Goal: Task Accomplishment & Management: Manage account settings

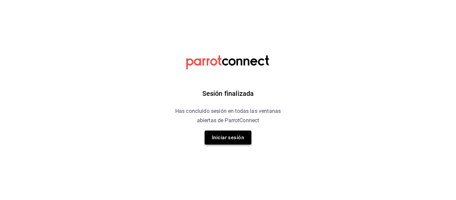
click at [238, 137] on button "Iniciar sesión" at bounding box center [228, 138] width 47 height 14
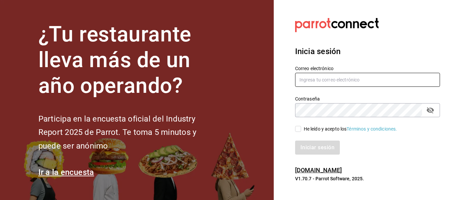
type input "vchagas@burkebrothers.co"
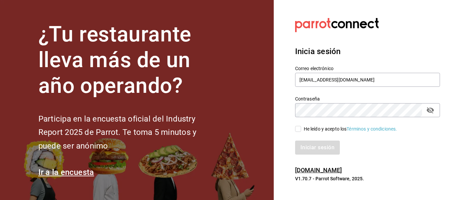
click at [298, 125] on div "He leído y acepto los Términos y condiciones." at bounding box center [363, 124] width 153 height 15
click at [299, 132] on input "He leído y acepto los Términos y condiciones." at bounding box center [298, 129] width 6 height 6
checkbox input "true"
click at [303, 151] on button "Iniciar sesión" at bounding box center [317, 148] width 45 height 14
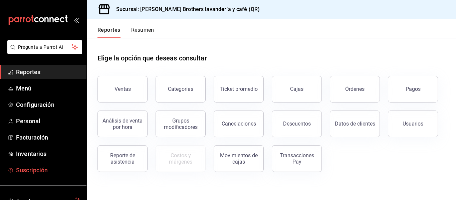
click at [46, 169] on span "Suscripción" at bounding box center [48, 170] width 65 height 9
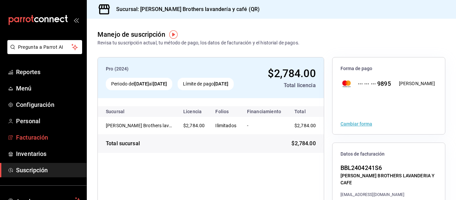
click at [52, 144] on link "Facturación" at bounding box center [43, 137] width 86 height 14
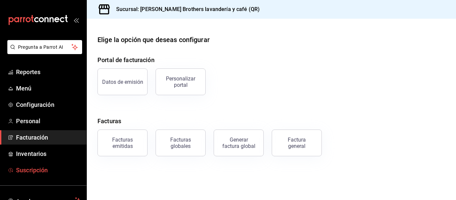
click at [53, 164] on link "Suscripción" at bounding box center [43, 170] width 86 height 14
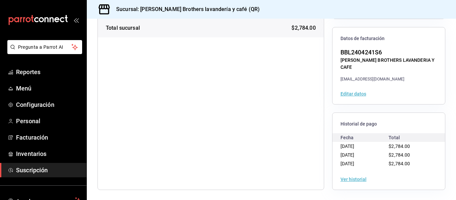
scroll to position [116, 0]
click at [353, 177] on button "Ver historial" at bounding box center [354, 178] width 26 height 5
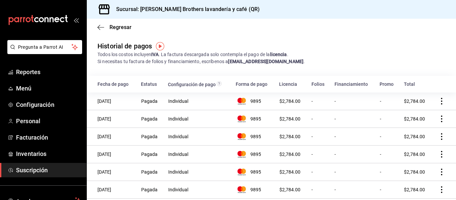
click at [438, 98] on icon "actions" at bounding box center [441, 101] width 7 height 7
click at [425, 107] on li "Descarga PDF" at bounding box center [406, 111] width 67 height 19
